Goal: Task Accomplishment & Management: Manage account settings

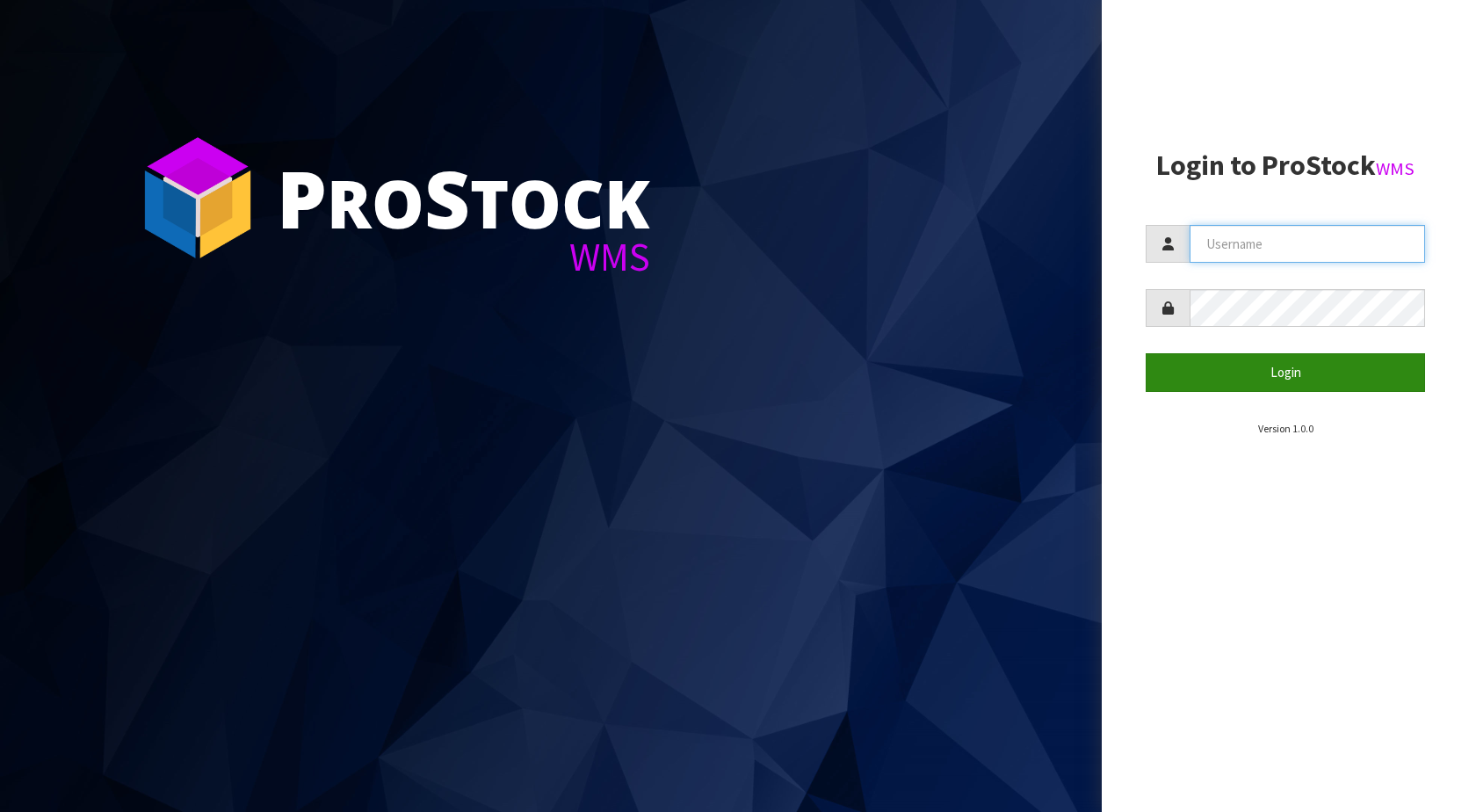
type input "KitchenAid"
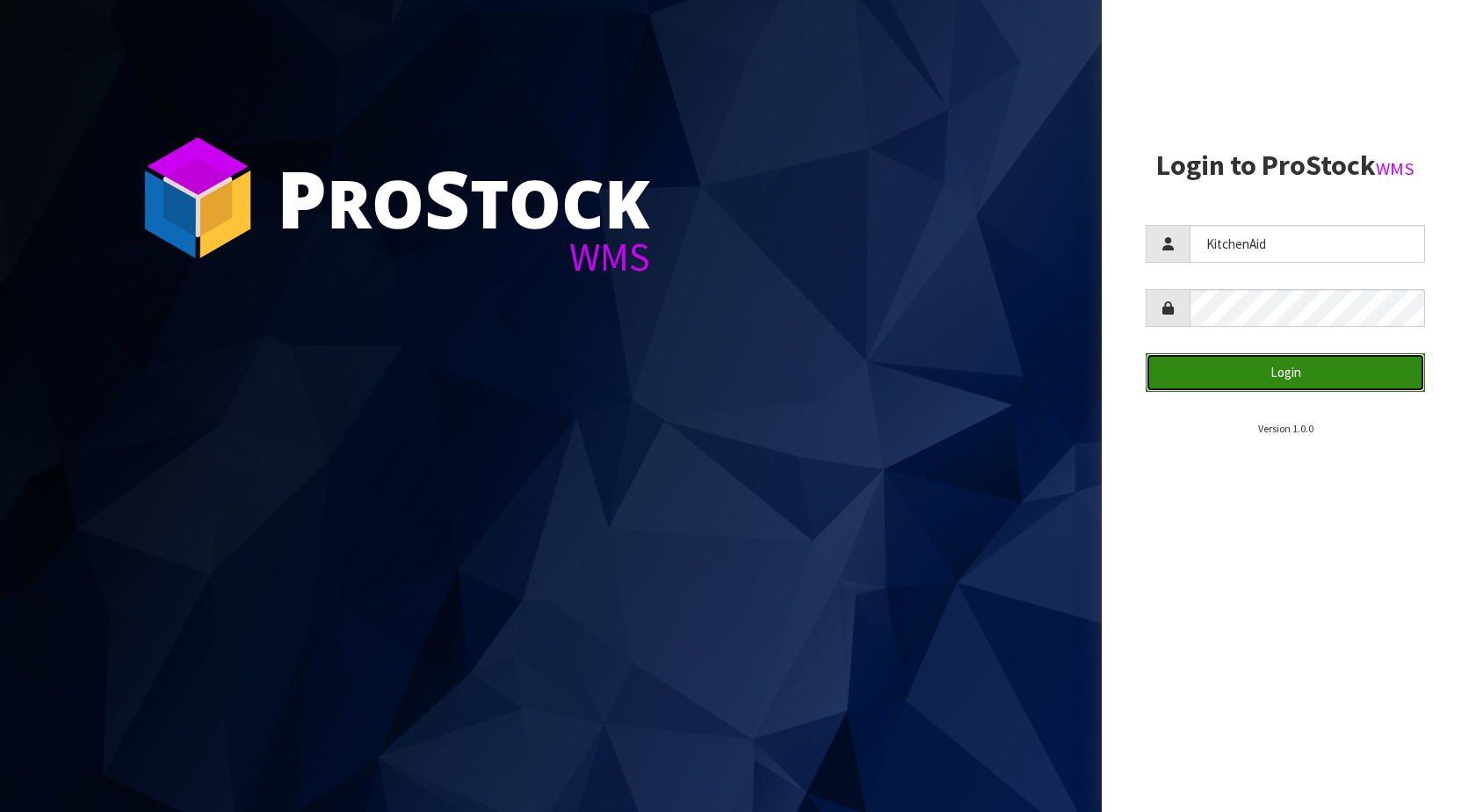
click at [1295, 367] on button "Login" at bounding box center [1285, 371] width 279 height 38
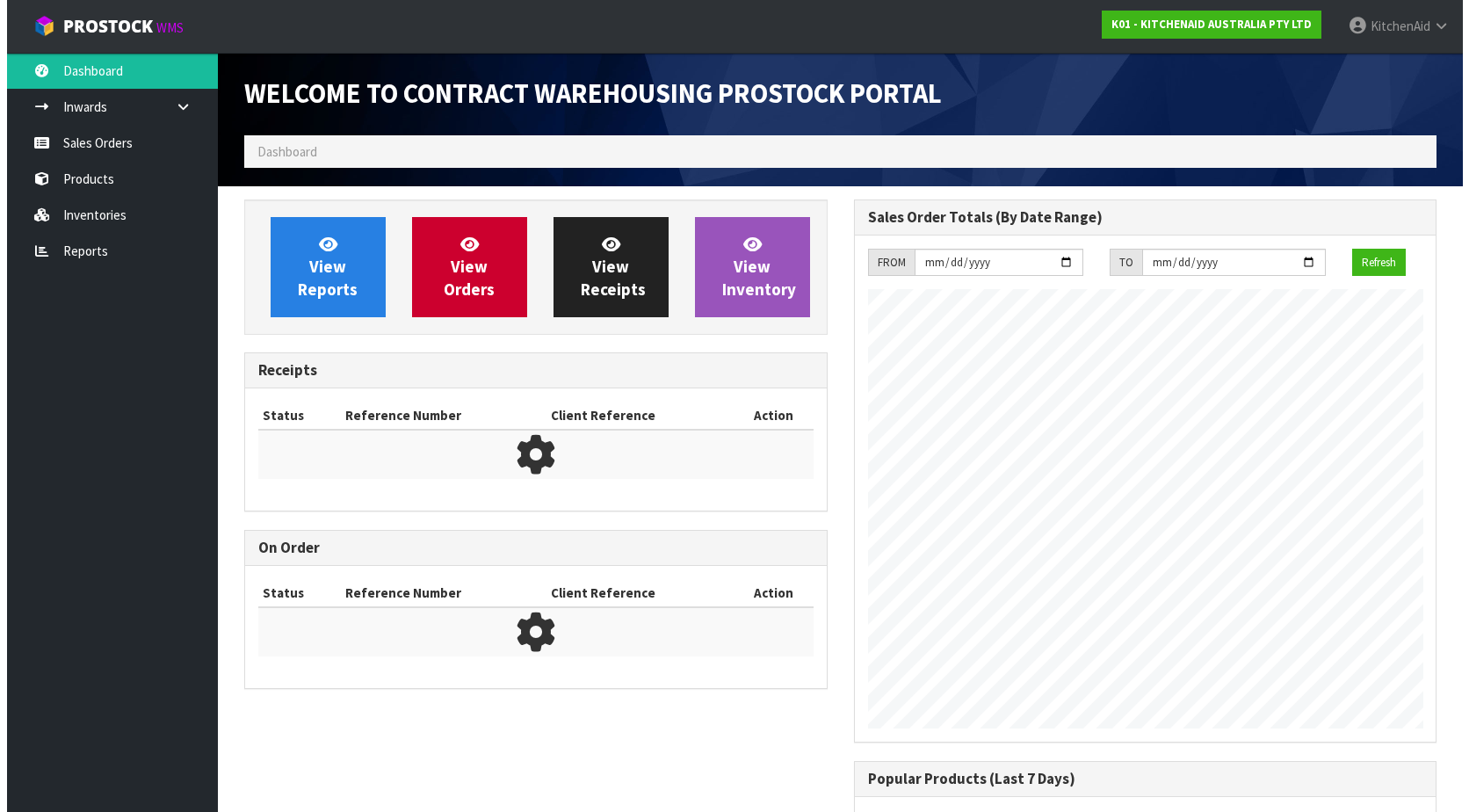
scroll to position [974, 609]
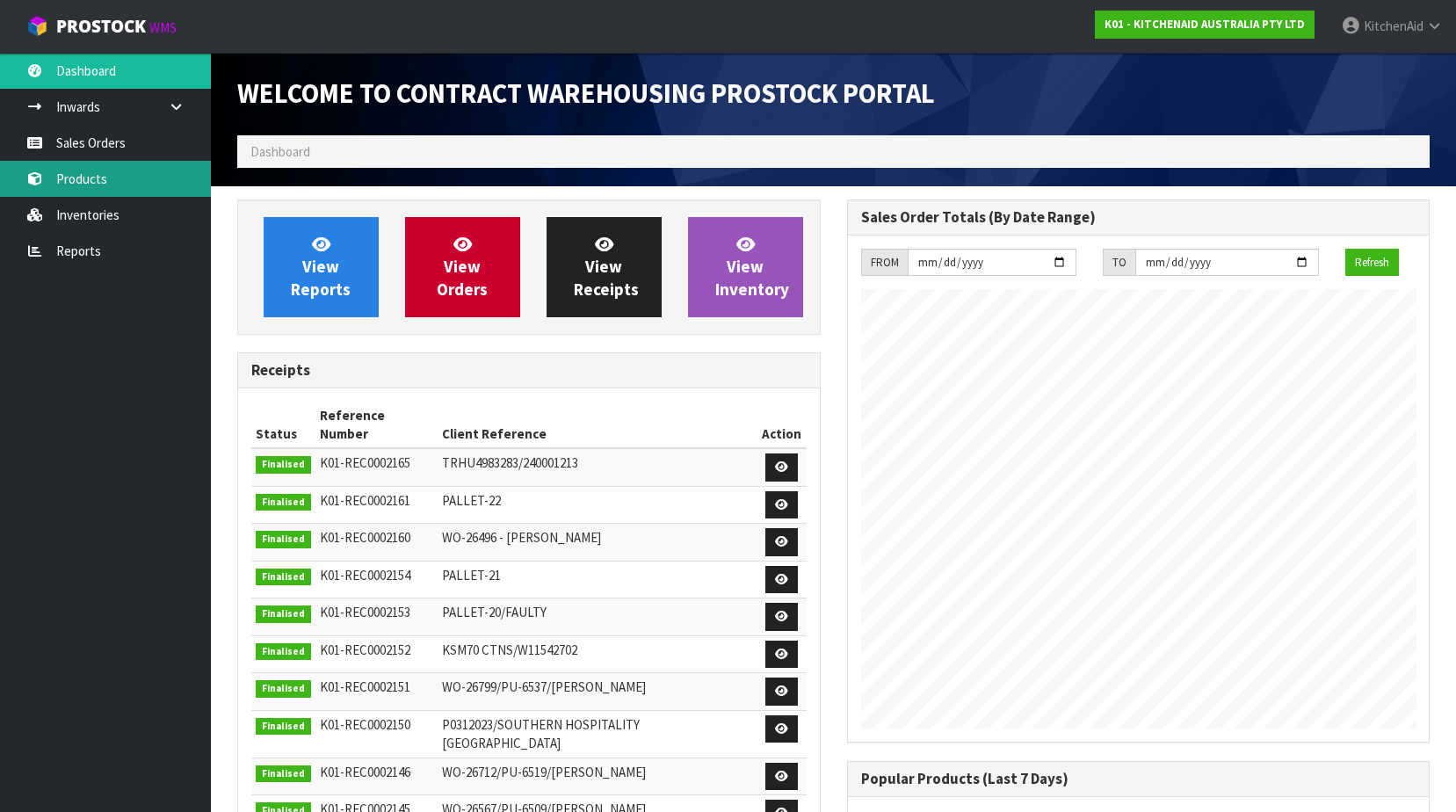
click at [72, 184] on link "Products" at bounding box center [105, 178] width 211 height 36
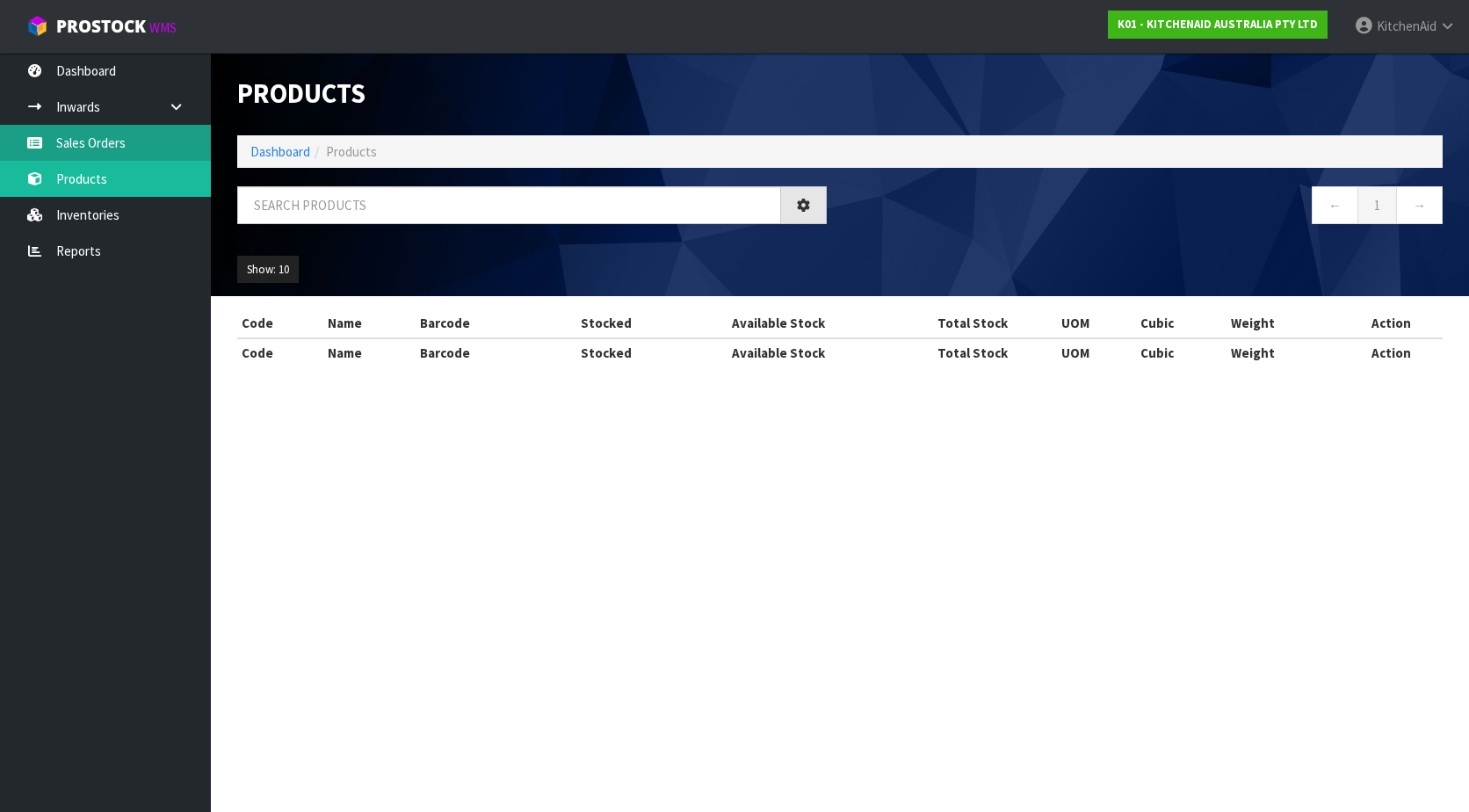
click at [117, 142] on link "Sales Orders" at bounding box center [105, 142] width 211 height 36
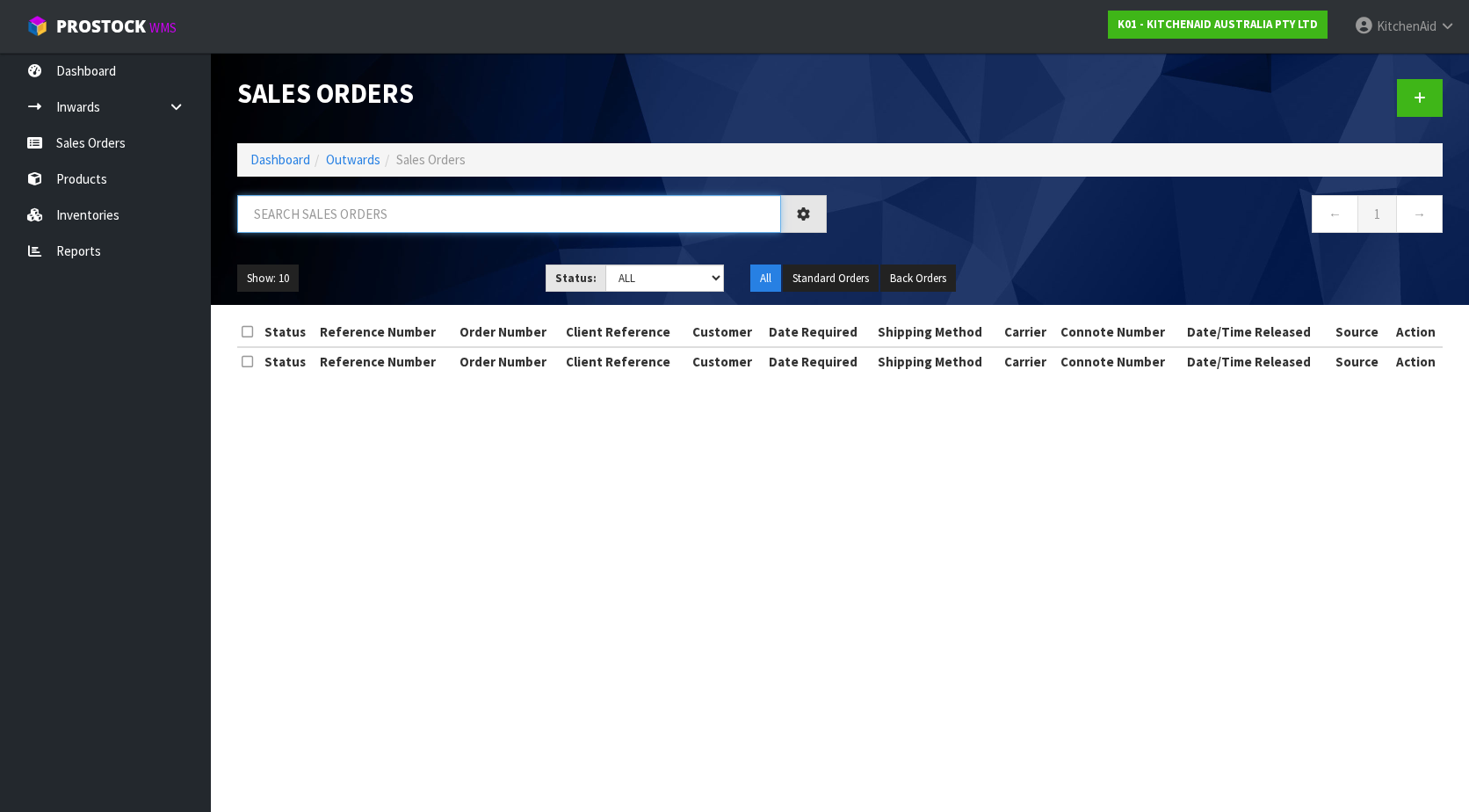
click at [369, 210] on input "text" at bounding box center [509, 214] width 544 height 38
paste input "0082033395"
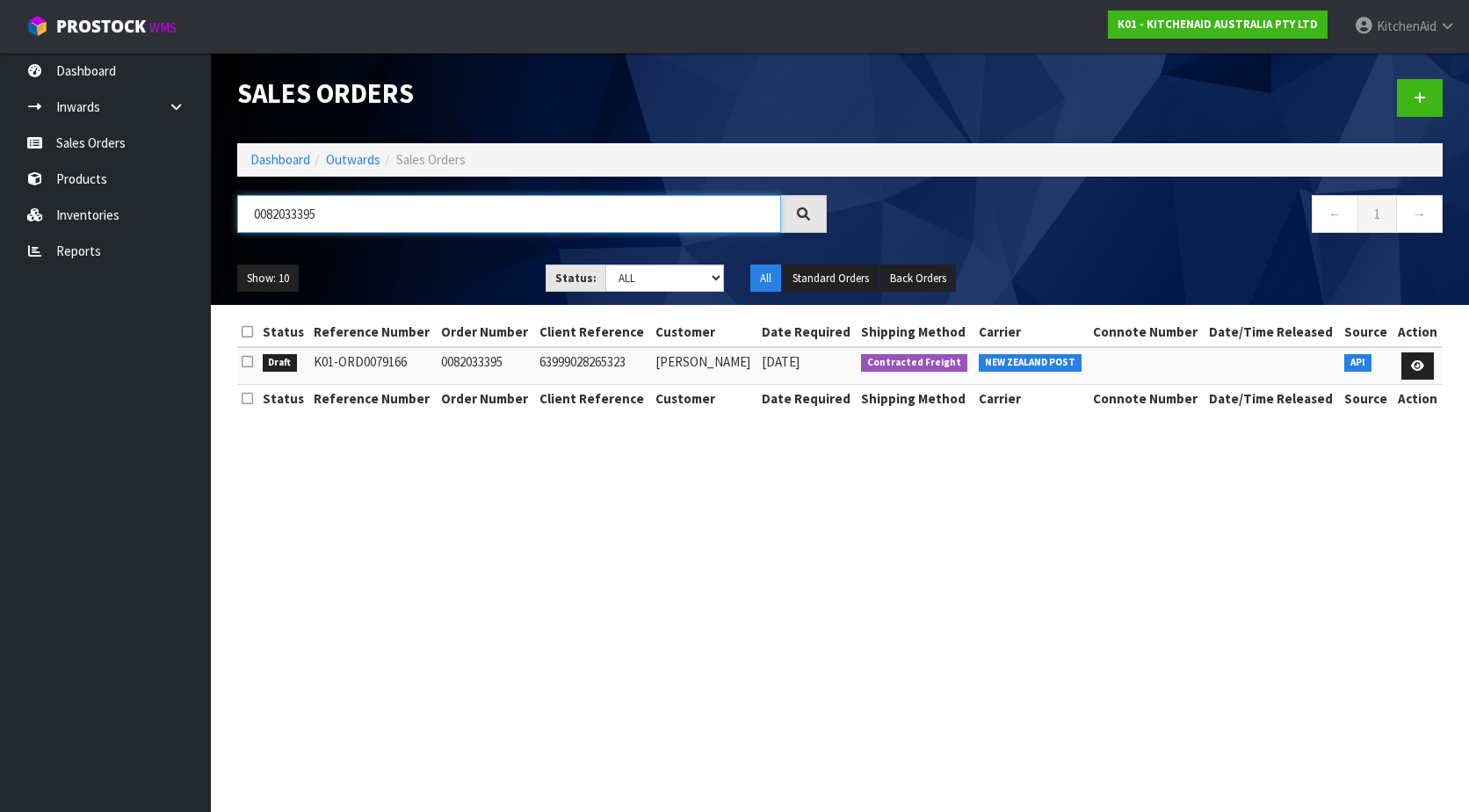
type input "0082033395"
click at [1399, 362] on td at bounding box center [1418, 365] width 49 height 38
click at [1410, 362] on link at bounding box center [1419, 365] width 33 height 28
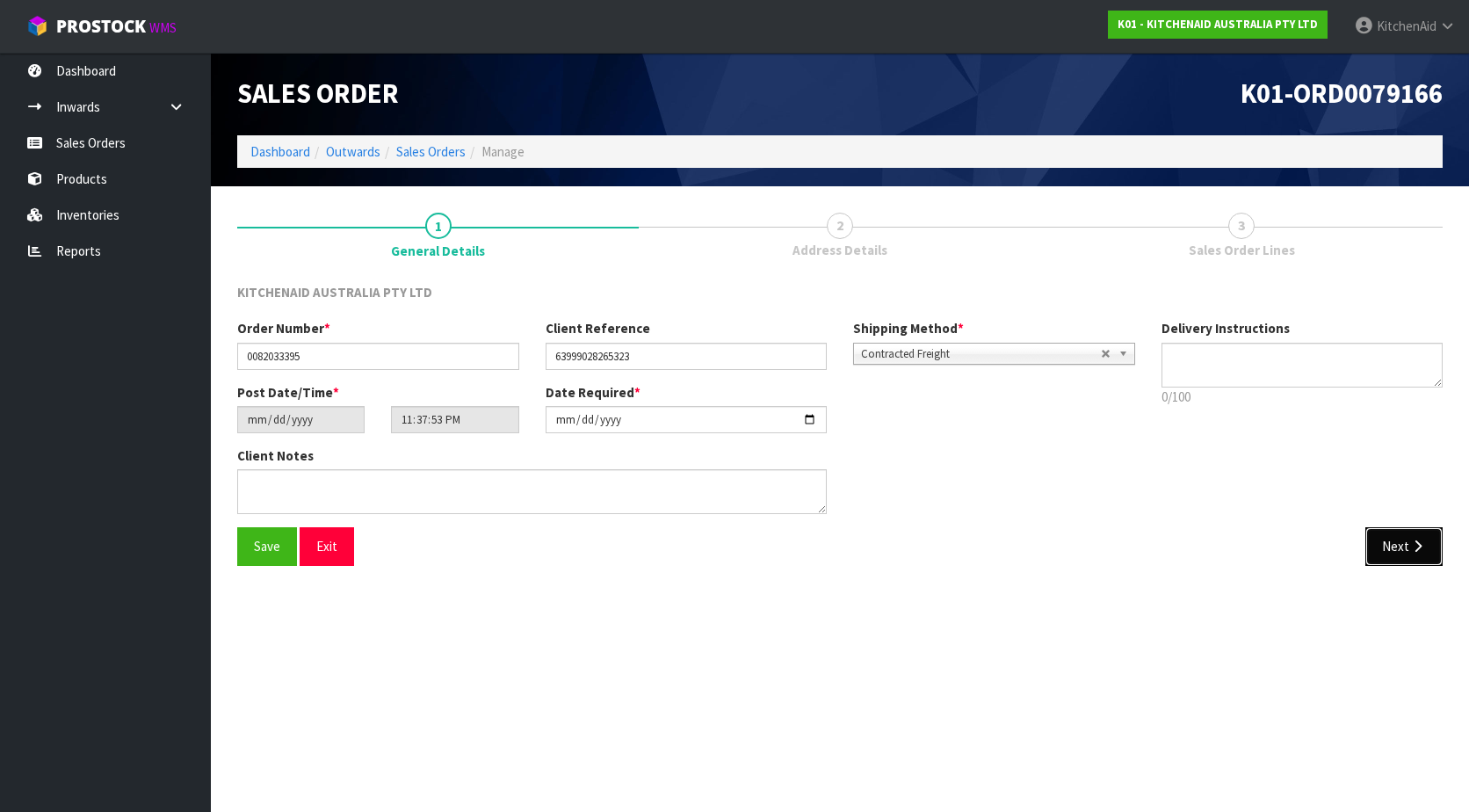
click at [1378, 539] on button "Next" at bounding box center [1404, 545] width 77 height 38
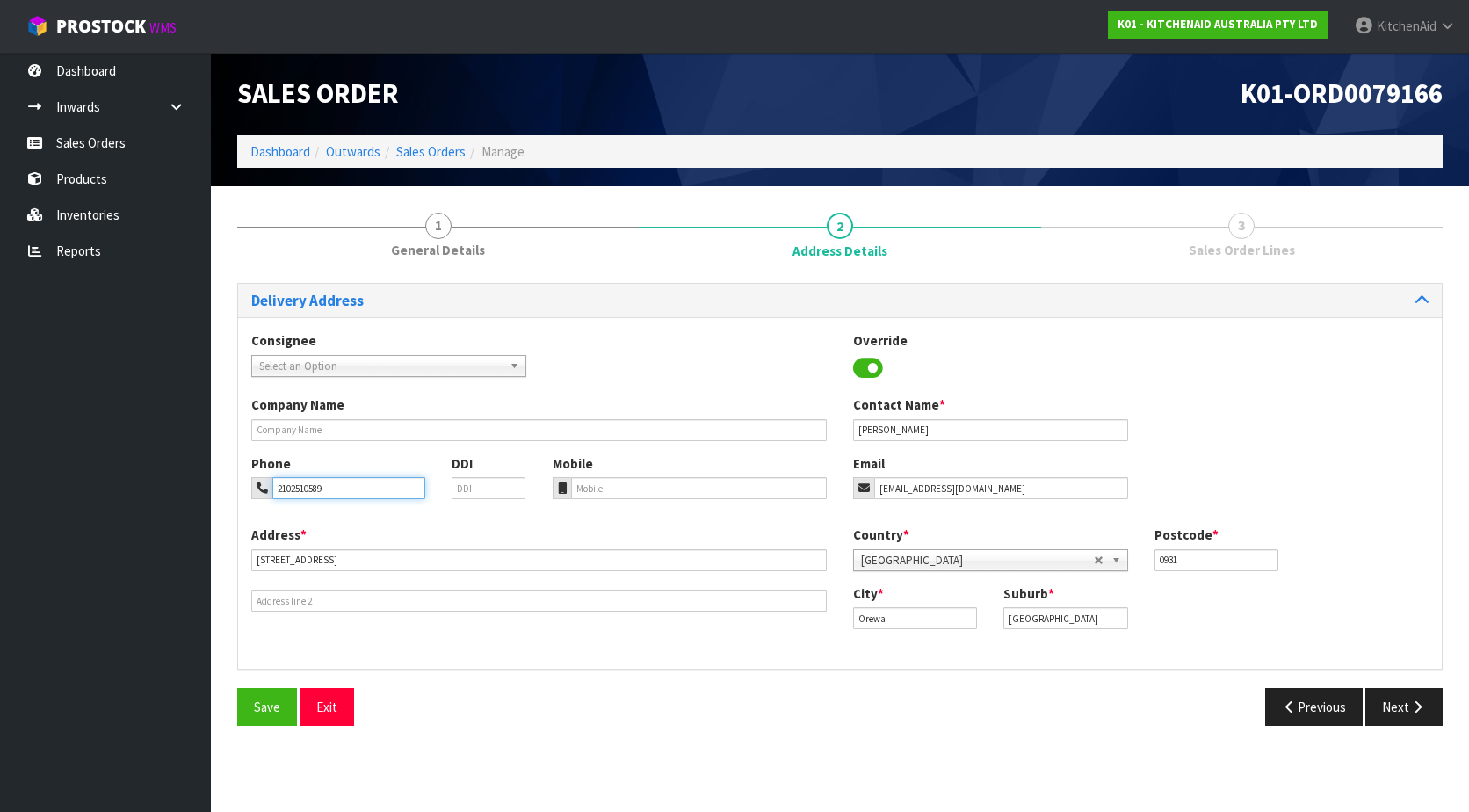
drag, startPoint x: 352, startPoint y: 490, endPoint x: 275, endPoint y: 492, distance: 77.0
click at [275, 492] on input "2102510589" at bounding box center [349, 487] width 153 height 22
click at [355, 485] on input "2102510589" at bounding box center [349, 487] width 153 height 22
drag, startPoint x: 380, startPoint y: 485, endPoint x: 255, endPoint y: 491, distance: 125.1
click at [255, 491] on div "2102510589" at bounding box center [338, 487] width 174 height 22
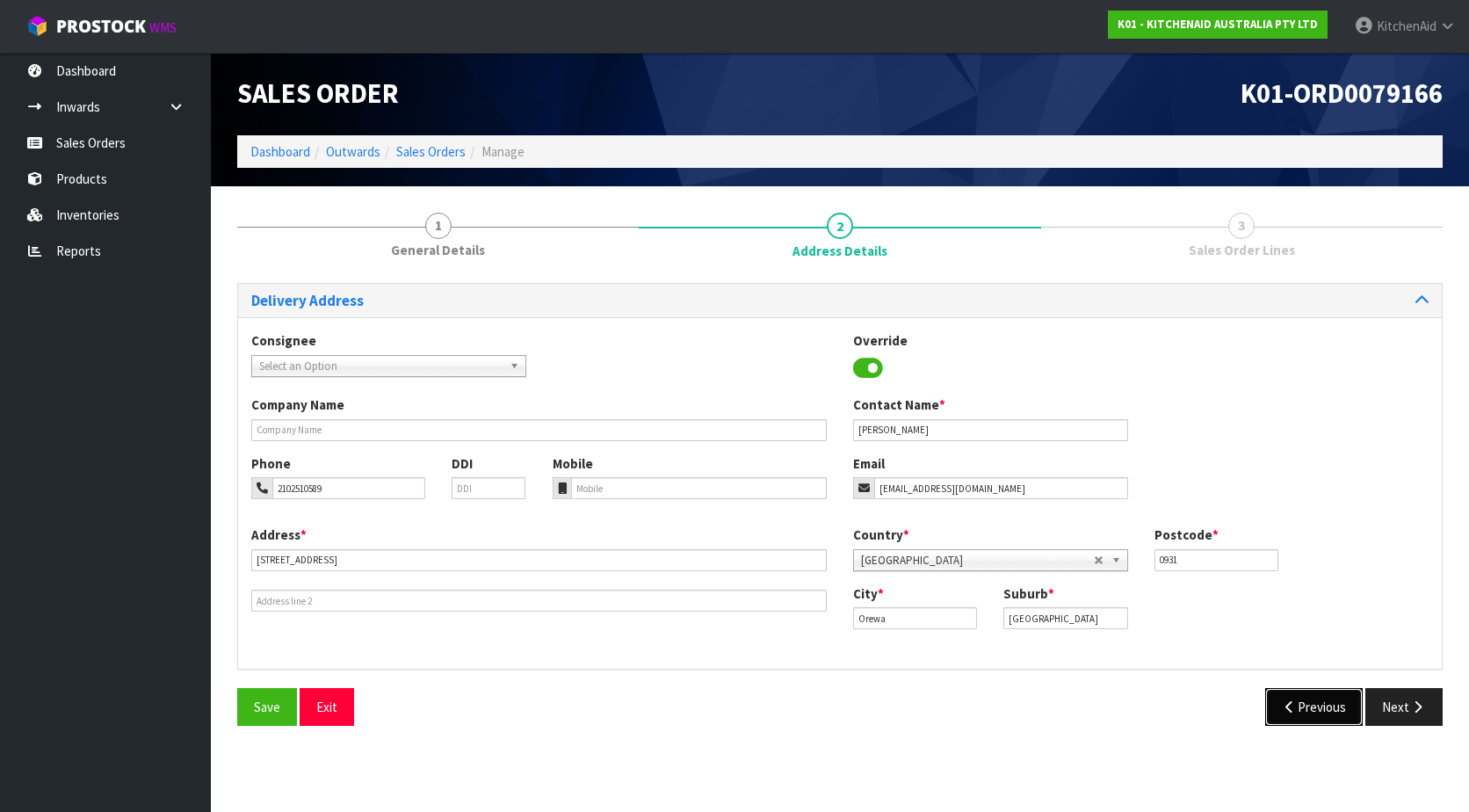
click at [1316, 710] on button "Previous" at bounding box center [1315, 707] width 99 height 38
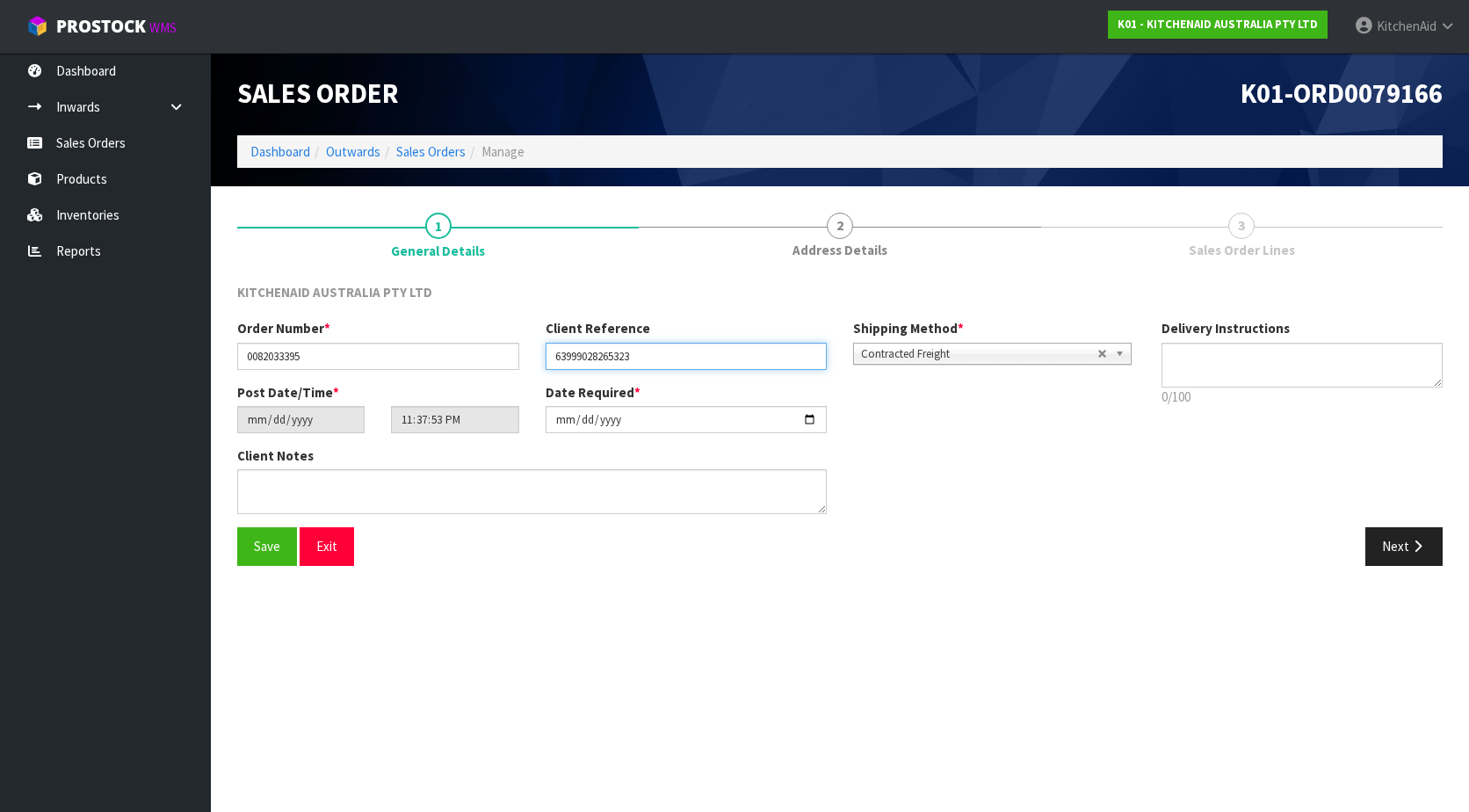
drag, startPoint x: 646, startPoint y: 355, endPoint x: 557, endPoint y: 346, distance: 89.5
click at [557, 346] on input "63999028265323" at bounding box center [687, 356] width 282 height 27
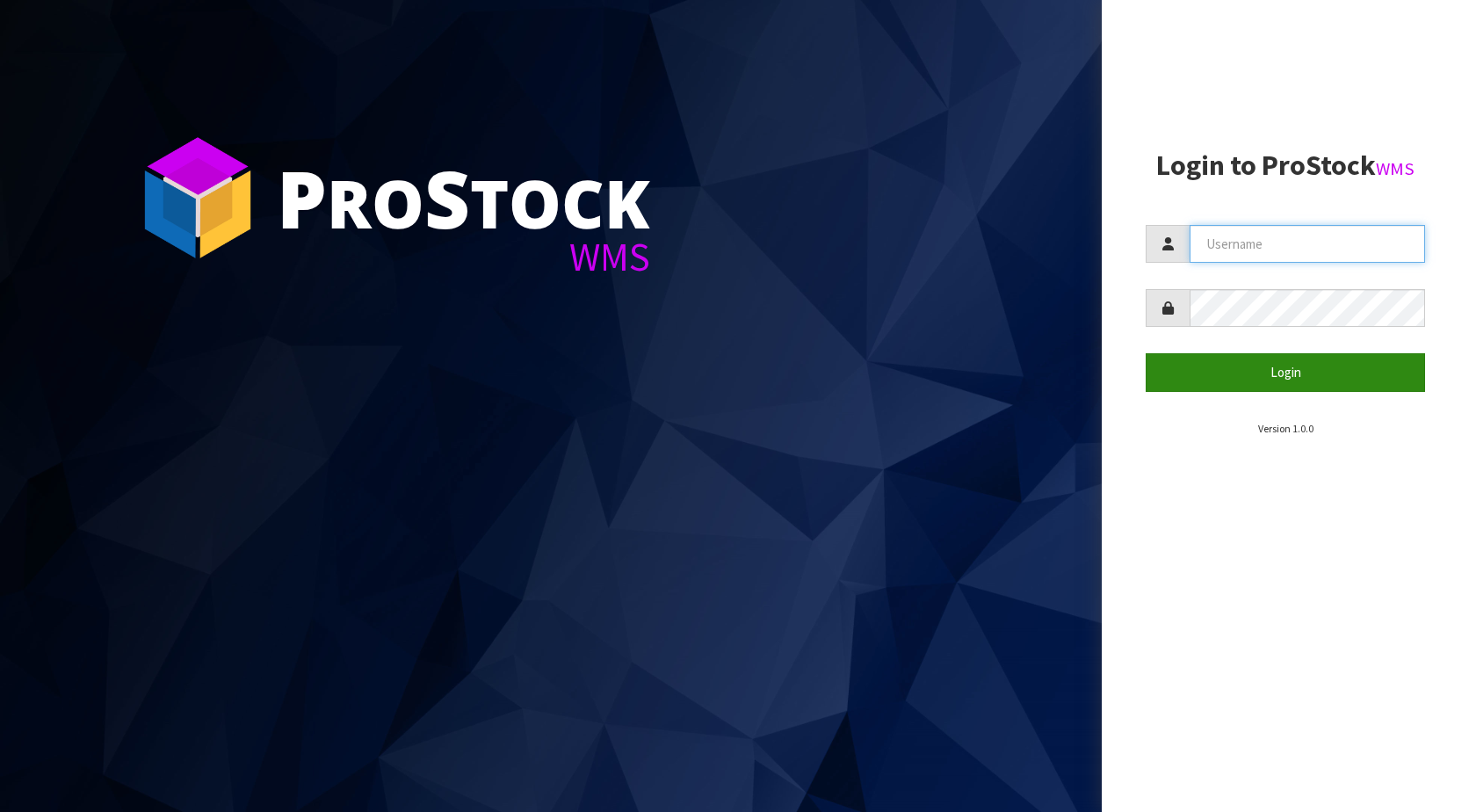
type input "KitchenAid"
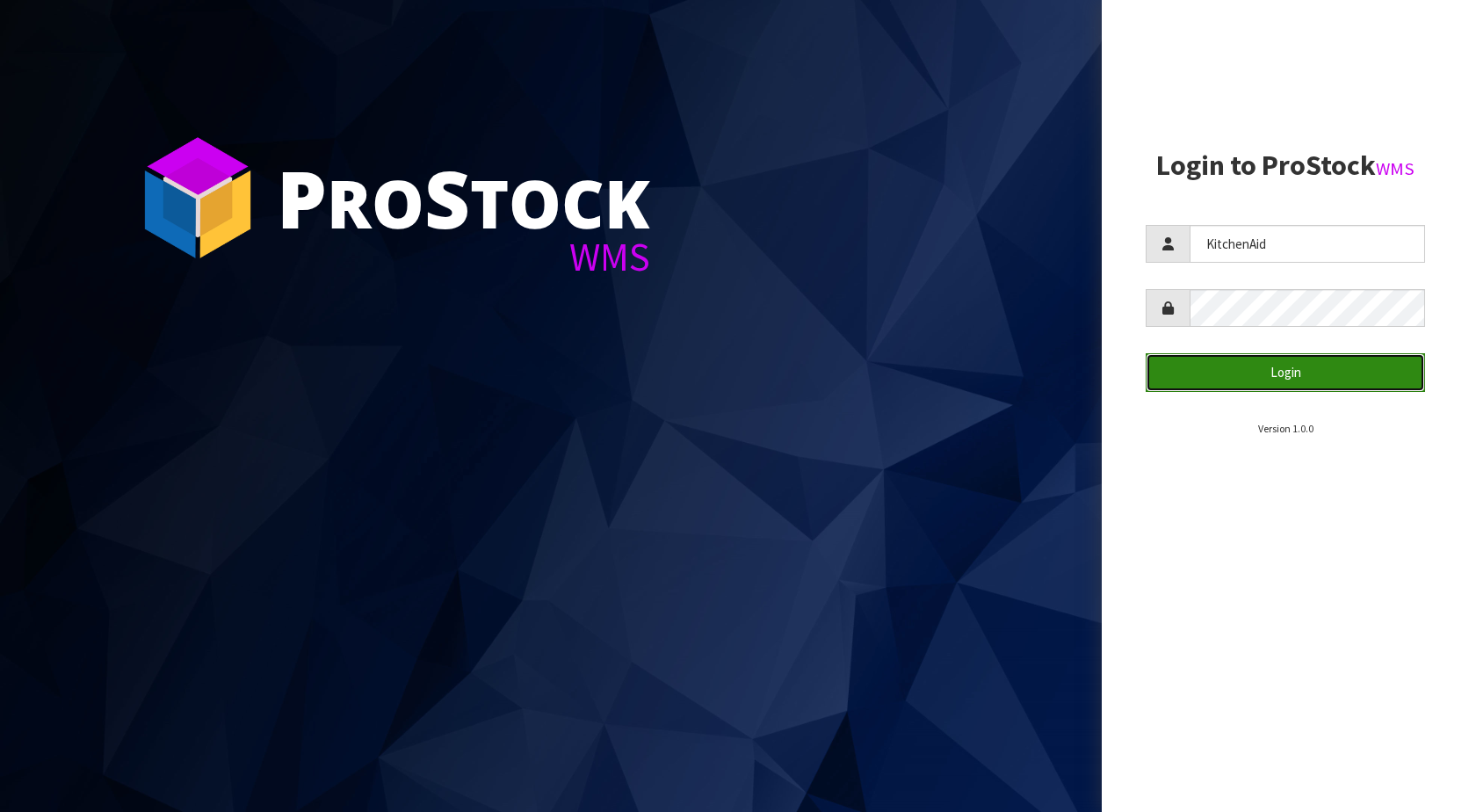
click at [1296, 385] on button "Login" at bounding box center [1285, 371] width 279 height 38
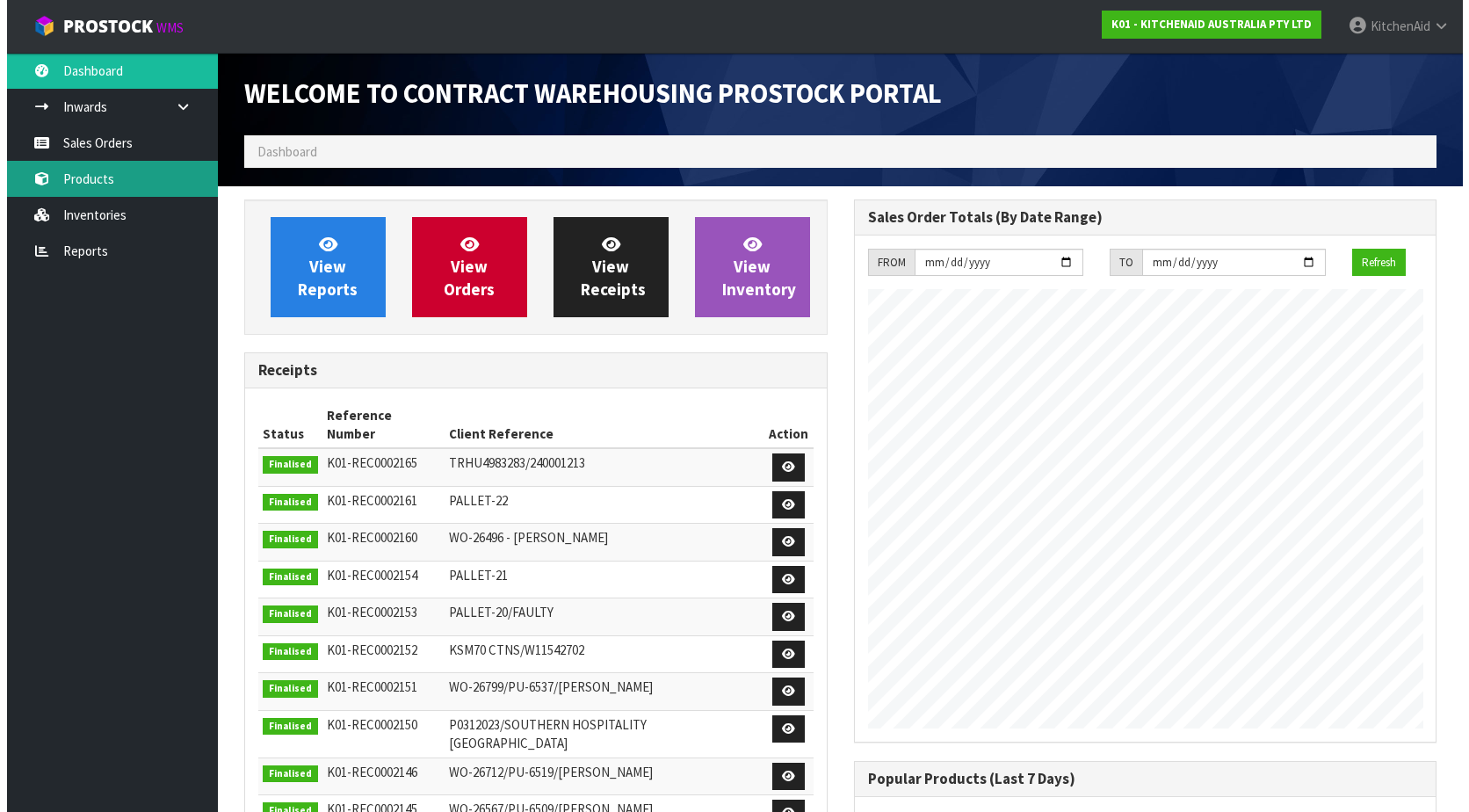
scroll to position [974, 609]
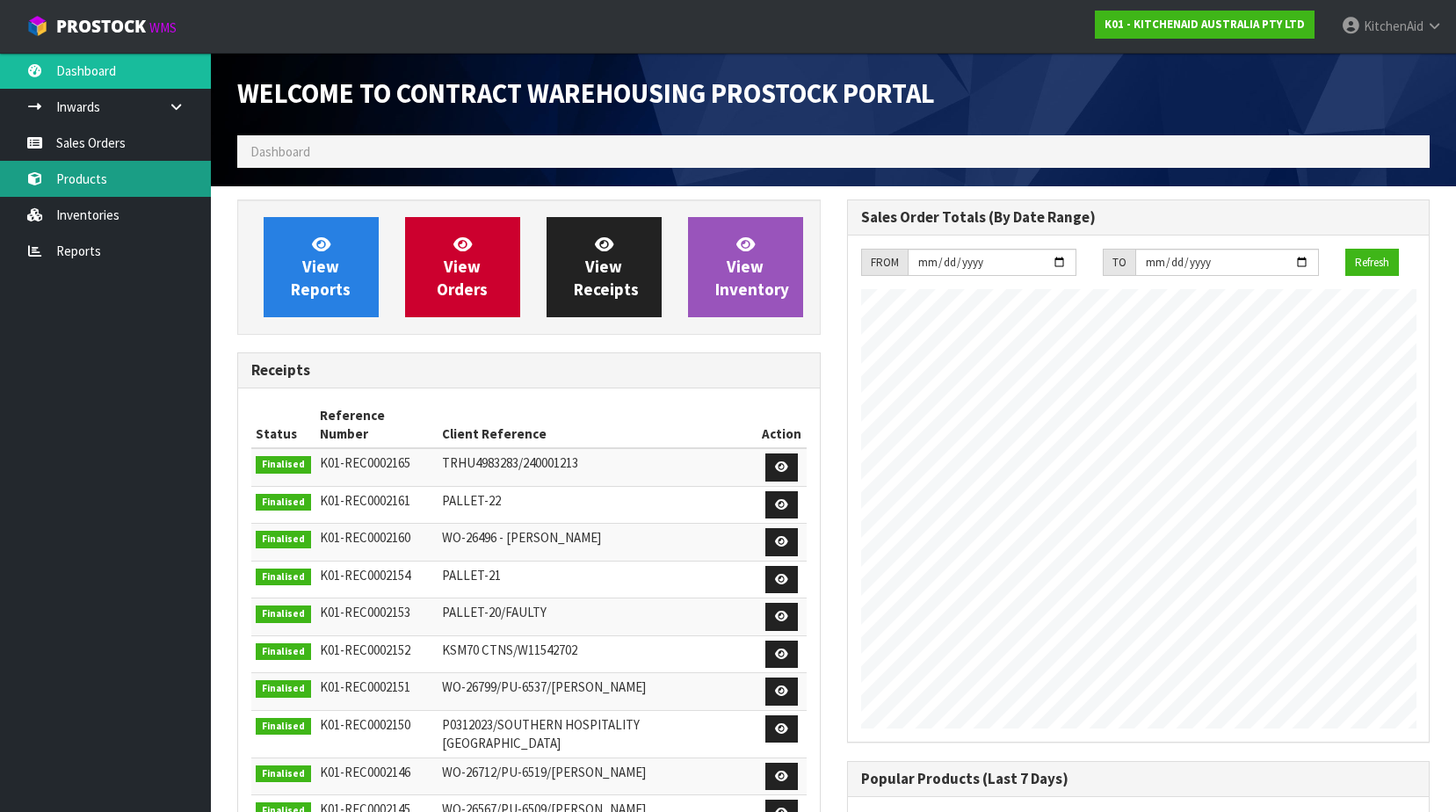
click at [109, 185] on link "Products" at bounding box center [105, 178] width 211 height 36
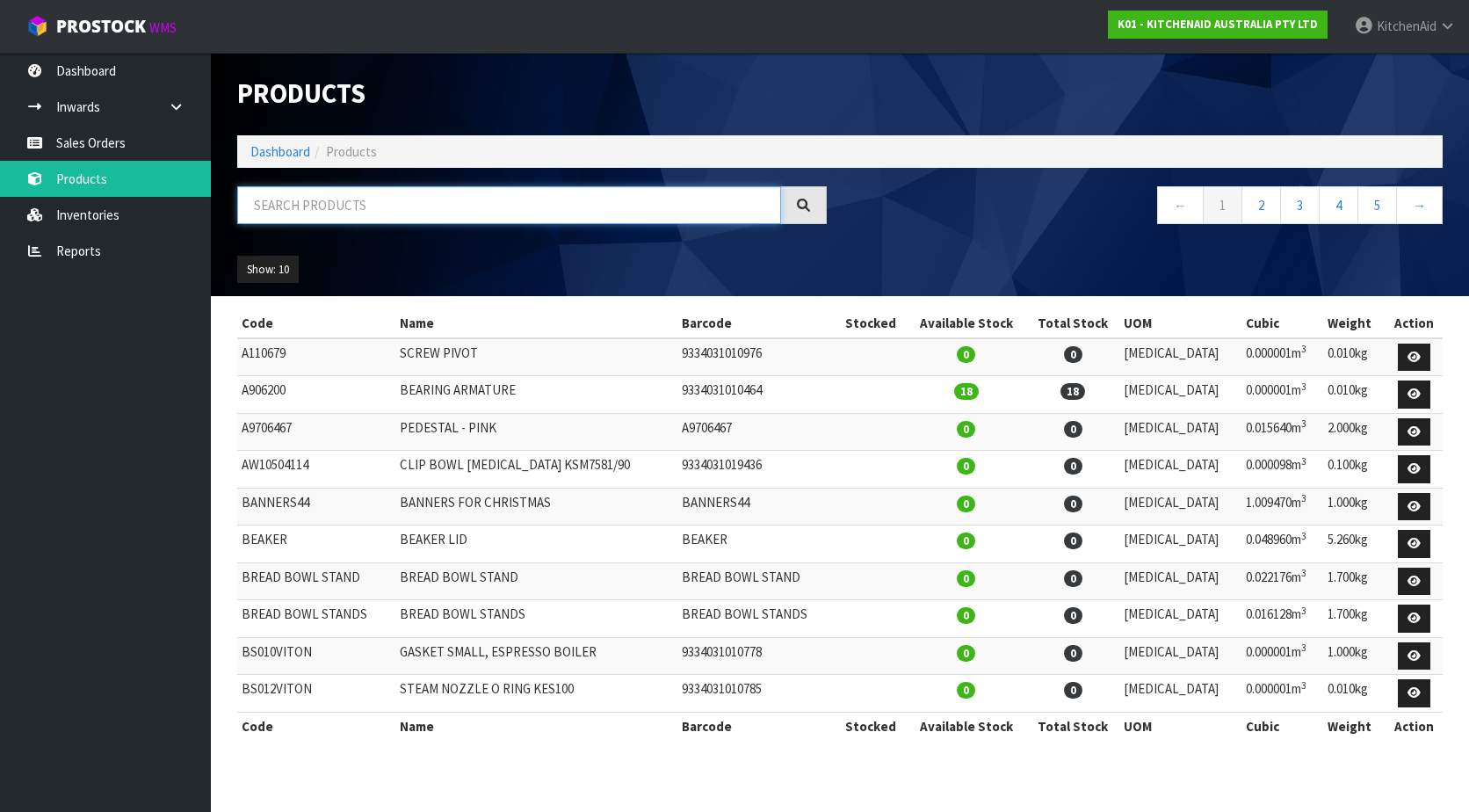
click at [400, 206] on input "text" at bounding box center [509, 205] width 544 height 38
paste input "5KEK1701ABK"
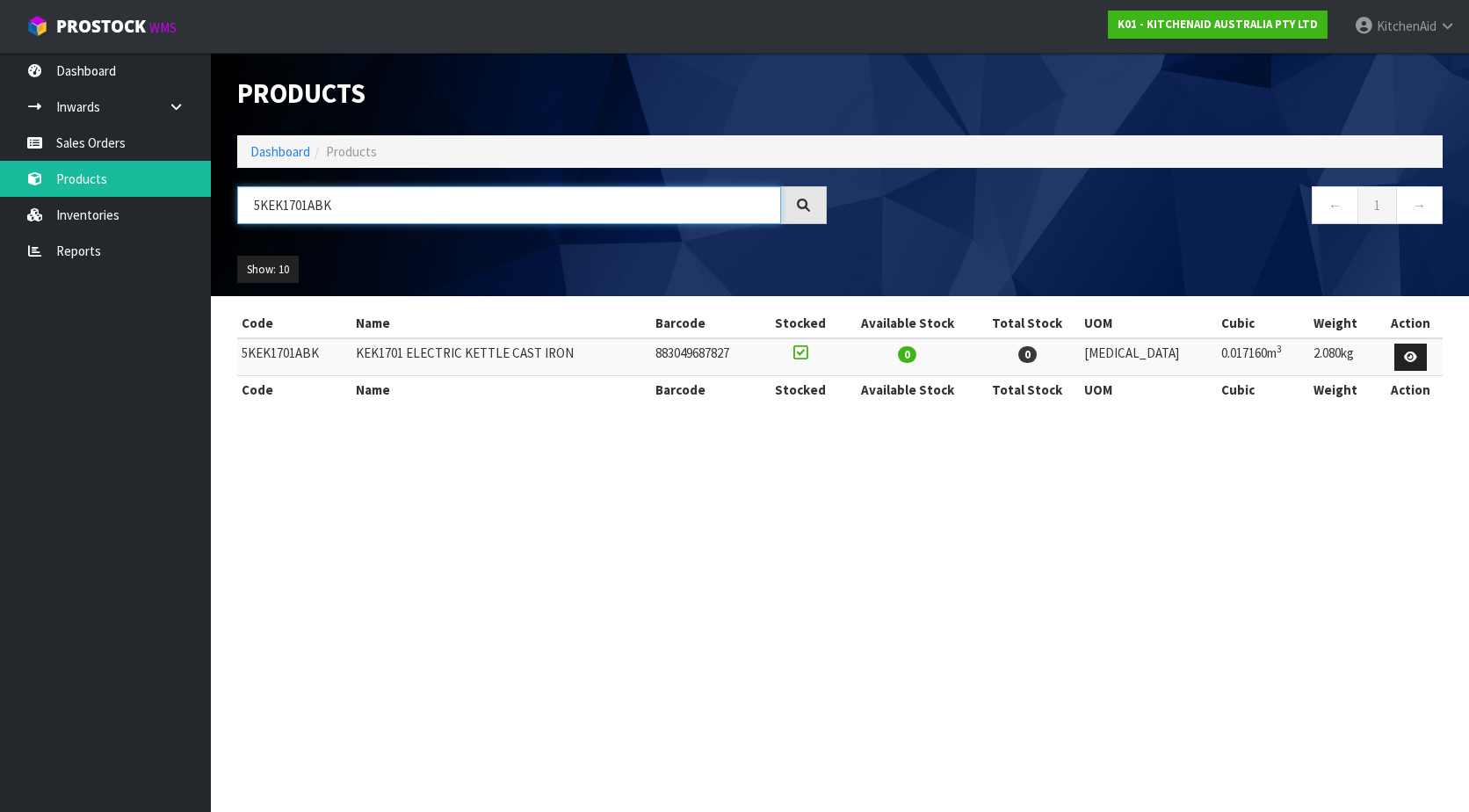
type input "5KEK1701ABK"
